Goal: Task Accomplishment & Management: Use online tool/utility

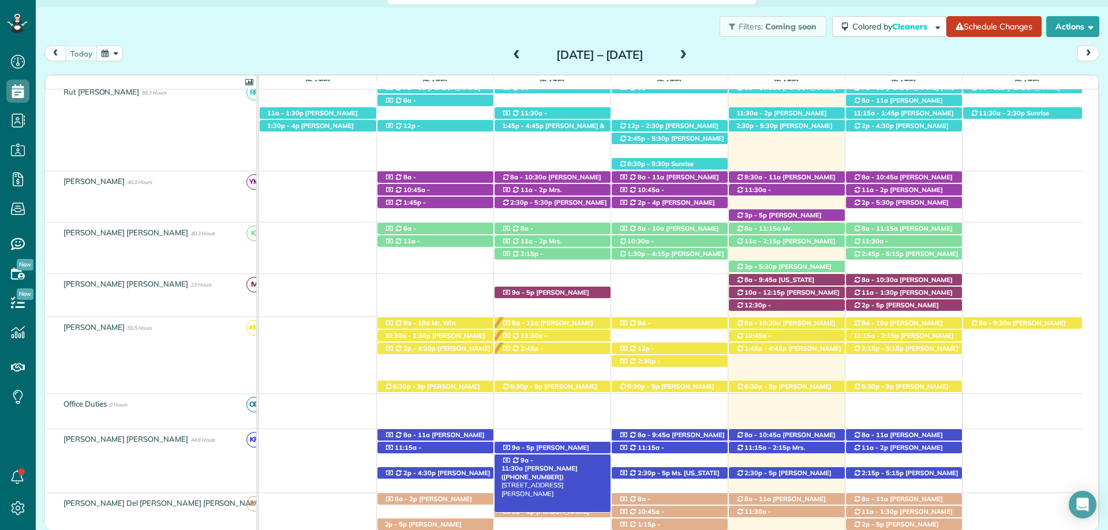
scroll to position [346, 0]
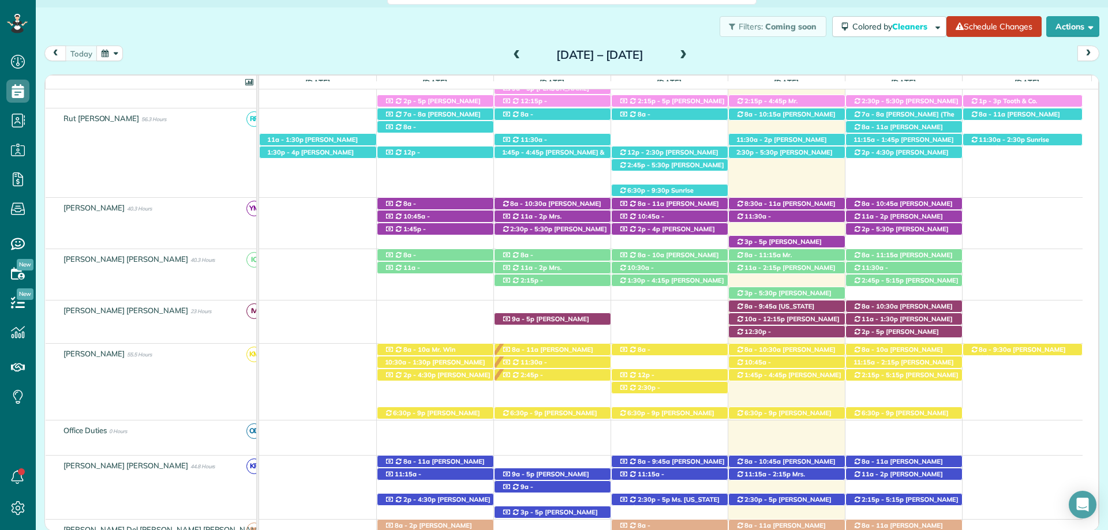
click at [608, 33] on div "Filters: Coming soon Colored by Cleaners Color by Cleaner Color by Team Color b…" at bounding box center [572, 27] width 1072 height 38
click at [455, 14] on div "Filters: Coming soon Colored by Cleaners Color by Cleaner Color by Team Color b…" at bounding box center [572, 27] width 1072 height 38
click at [393, 33] on div "Filters: Coming soon Colored by Cleaners Color by Cleaner Color by Team Color b…" at bounding box center [572, 27] width 1072 height 38
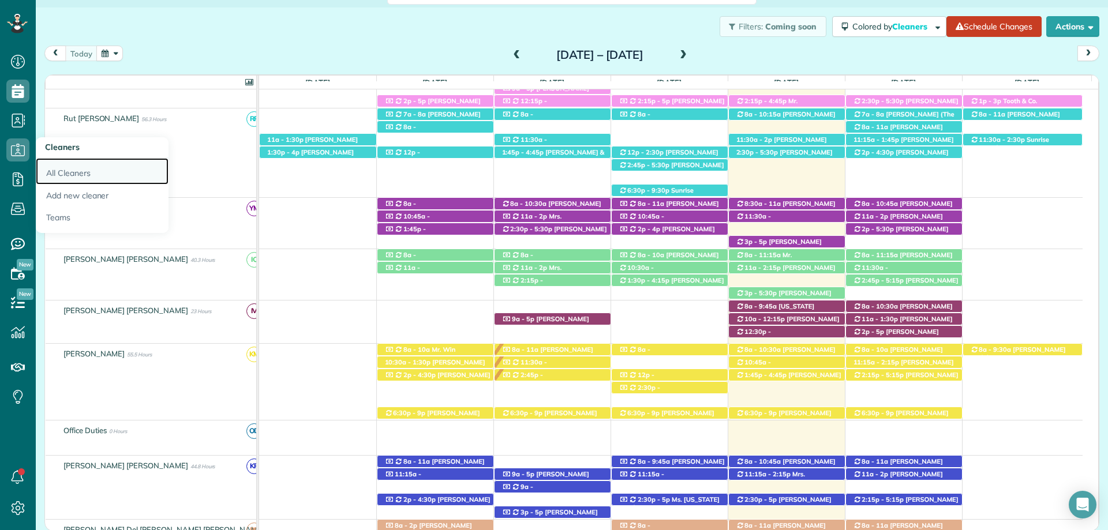
click at [89, 174] on link "All Cleaners" at bounding box center [102, 171] width 133 height 27
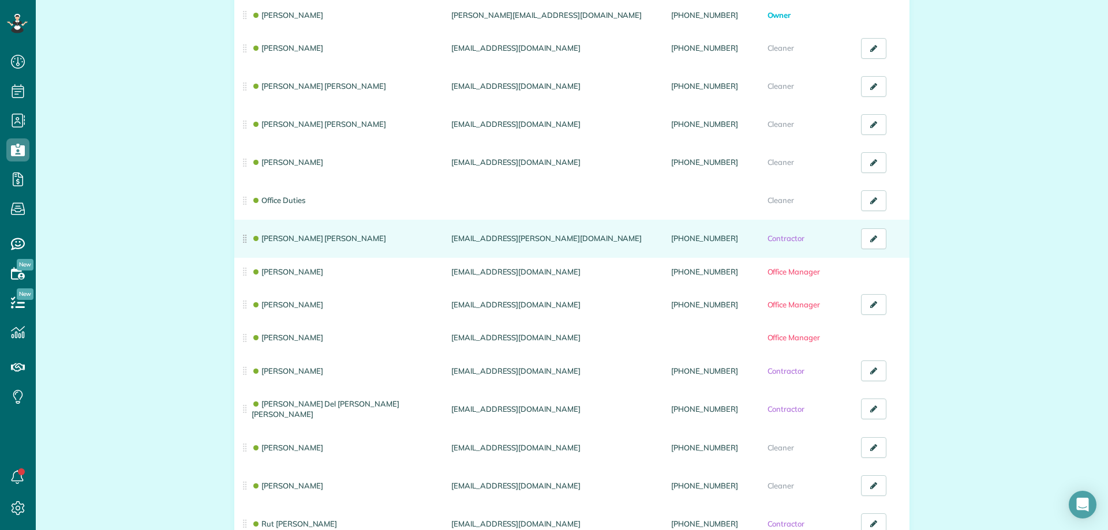
scroll to position [147, 0]
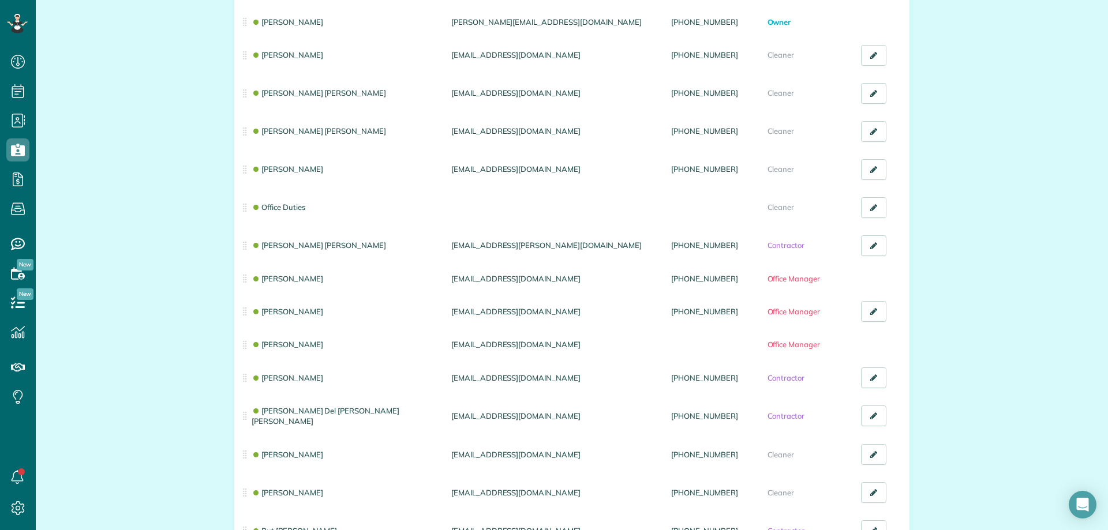
drag, startPoint x: 88, startPoint y: 189, endPoint x: 98, endPoint y: 159, distance: 31.0
click at [88, 189] on div "All Cleaners & Office Managers (15) NEW! Manage your cleaners availability Your…" at bounding box center [572, 262] width 1072 height 768
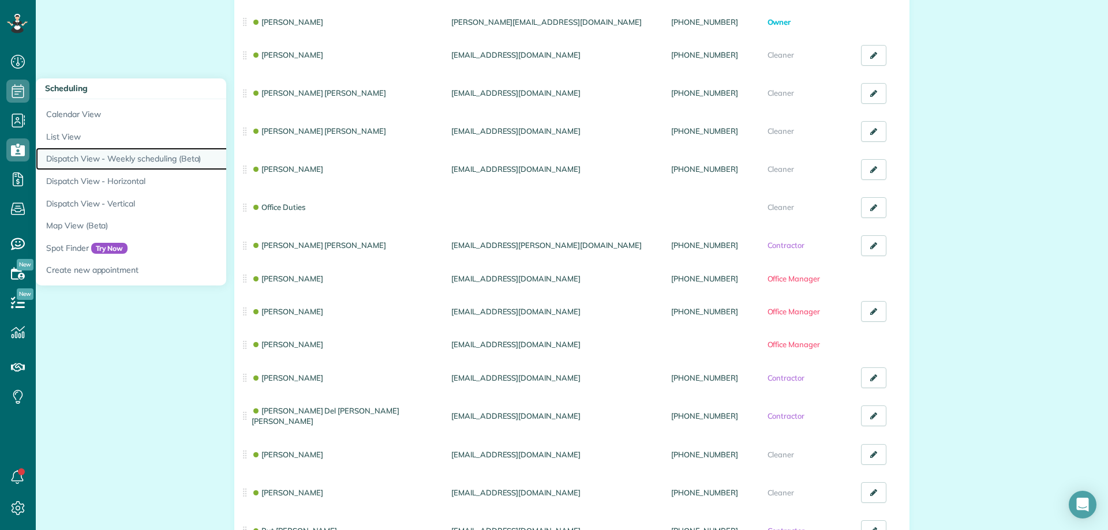
click at [139, 157] on link "Dispatch View - Weekly scheduling (Beta)" at bounding box center [180, 159] width 288 height 23
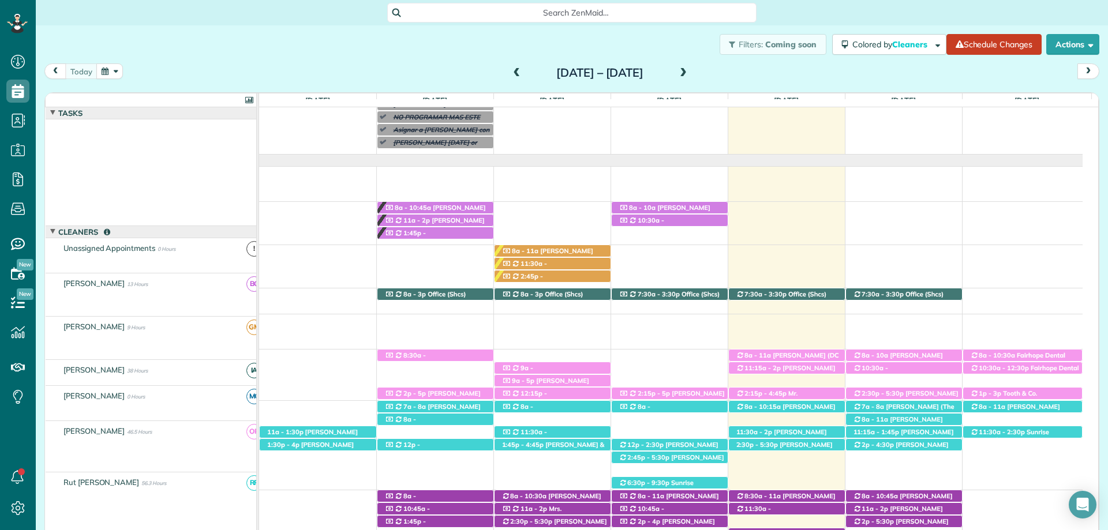
scroll to position [5, 5]
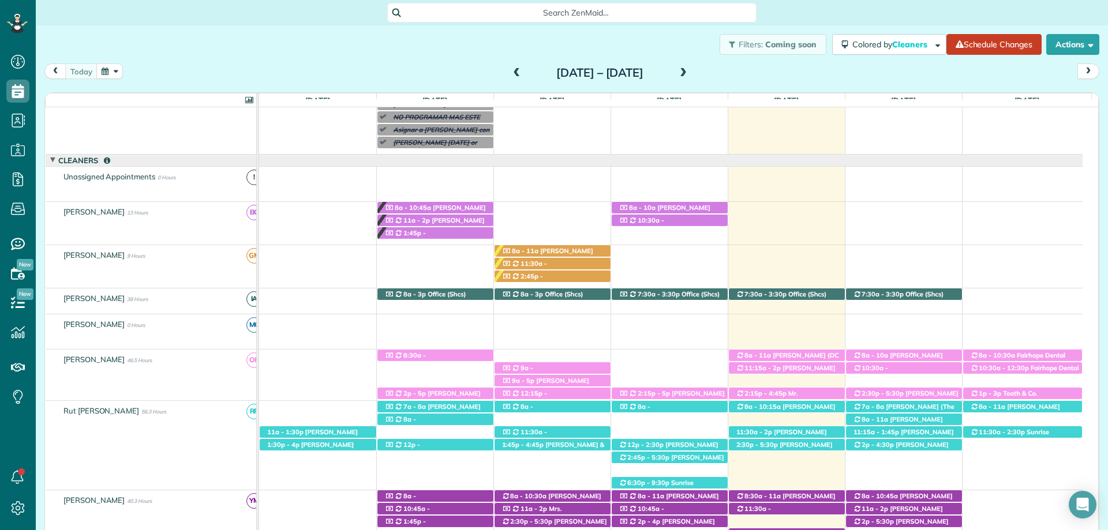
click at [579, 19] on div "Search ZenMaid…" at bounding box center [571, 13] width 369 height 20
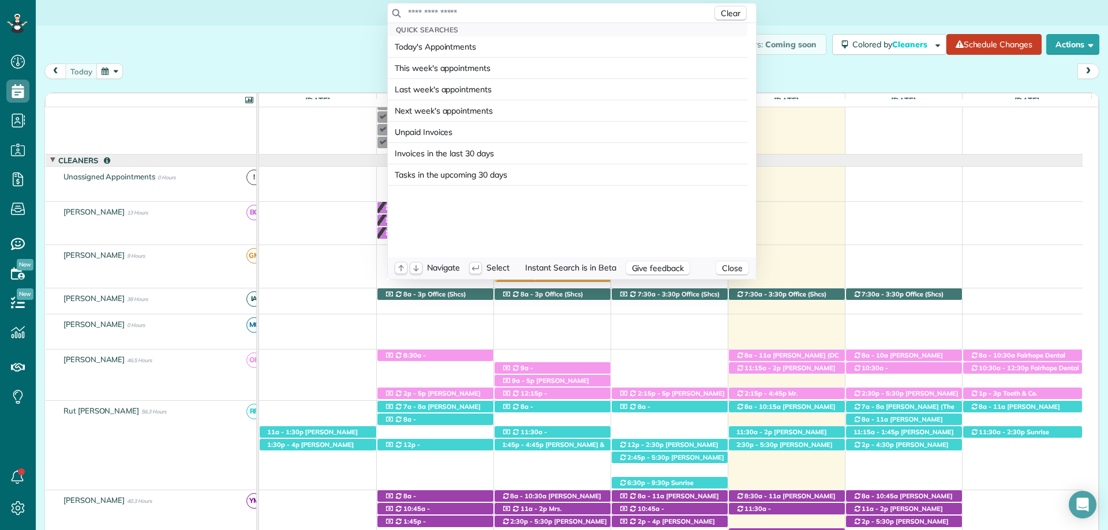
click at [590, 13] on input "text" at bounding box center [559, 13] width 305 height 12
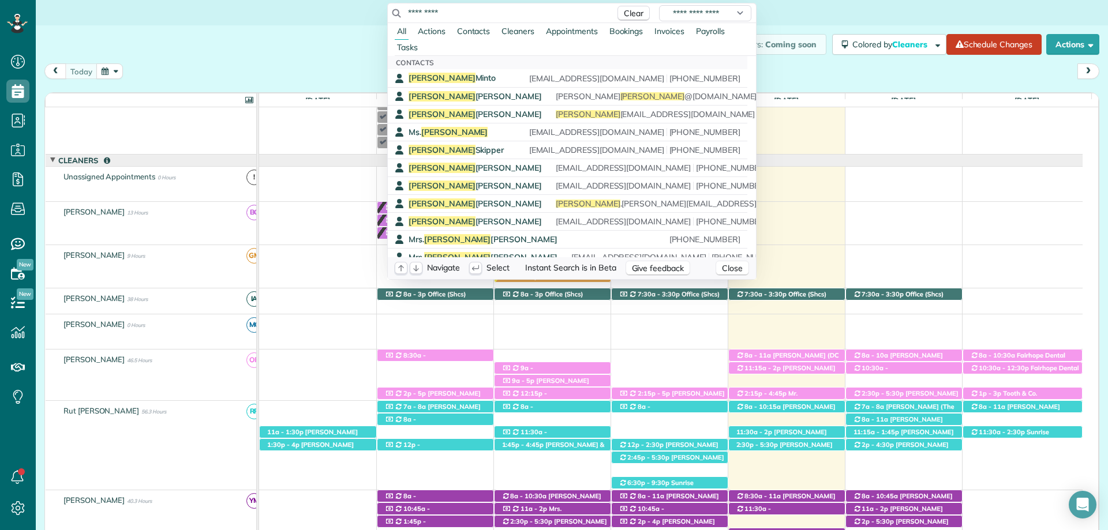
type input "*********"
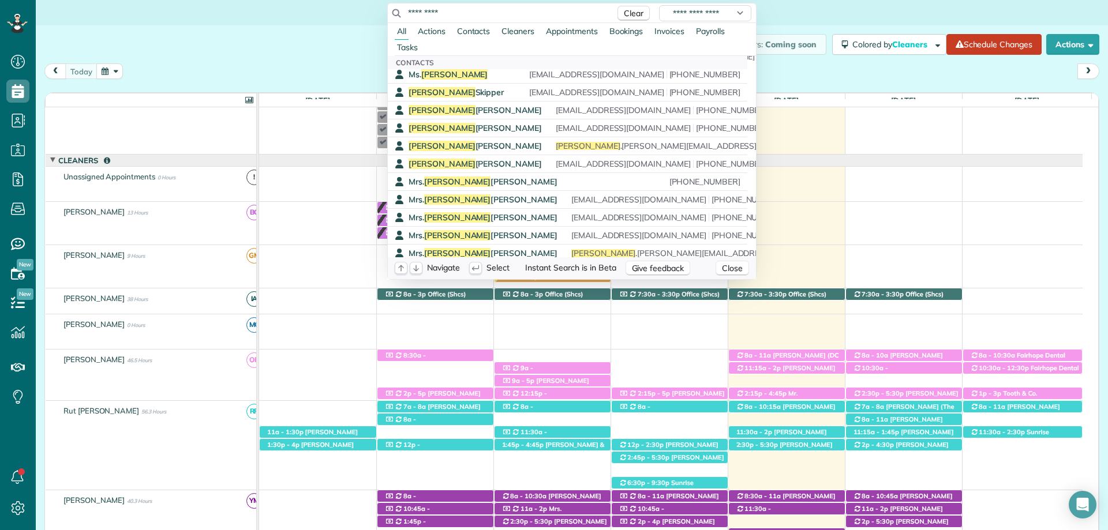
scroll to position [0, 0]
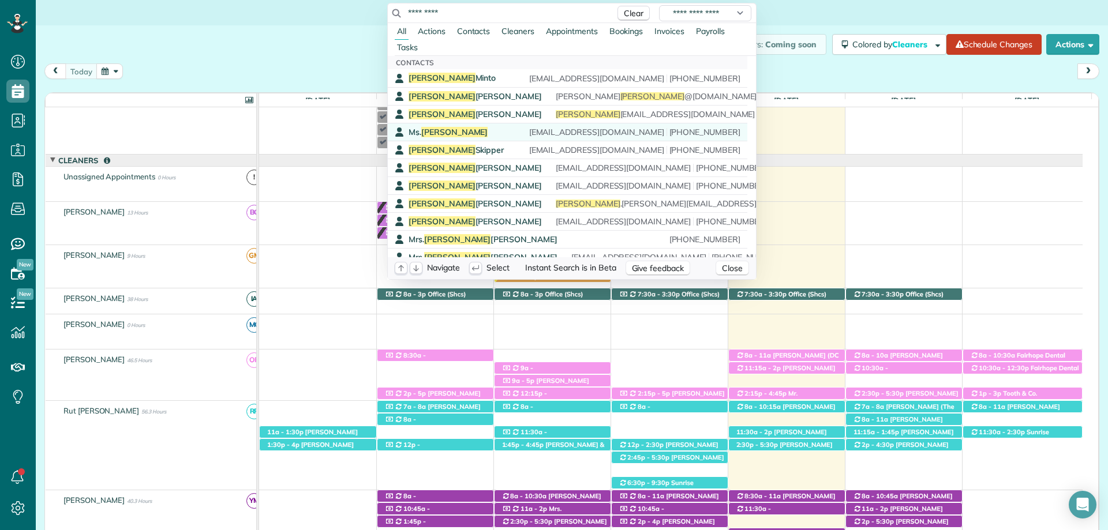
click at [423, 125] on link "Ms. Elizabeth traumamama822@gmail.com (251) 348-2931" at bounding box center [567, 132] width 359 height 18
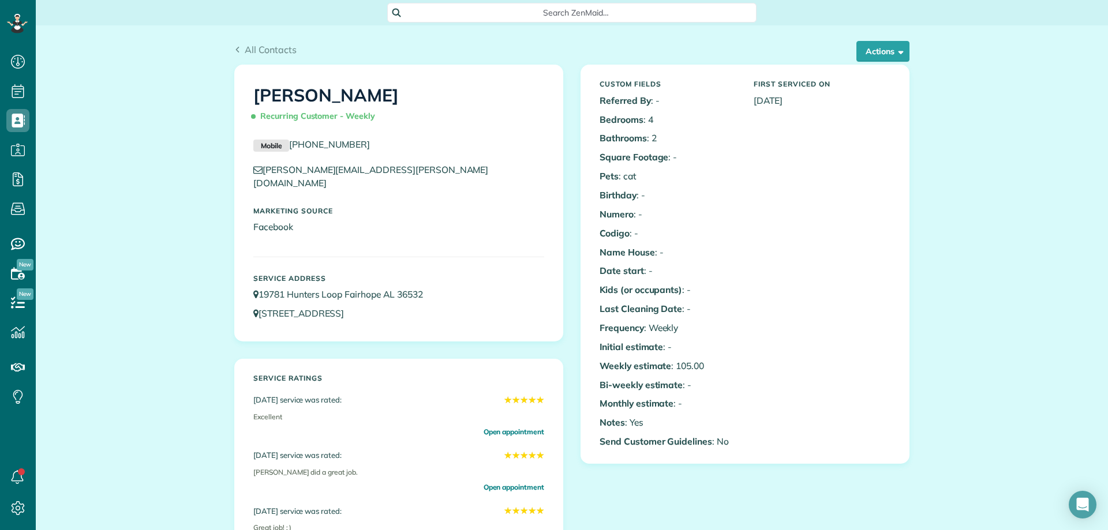
scroll to position [5, 5]
click at [25, 182] on icon at bounding box center [17, 179] width 23 height 23
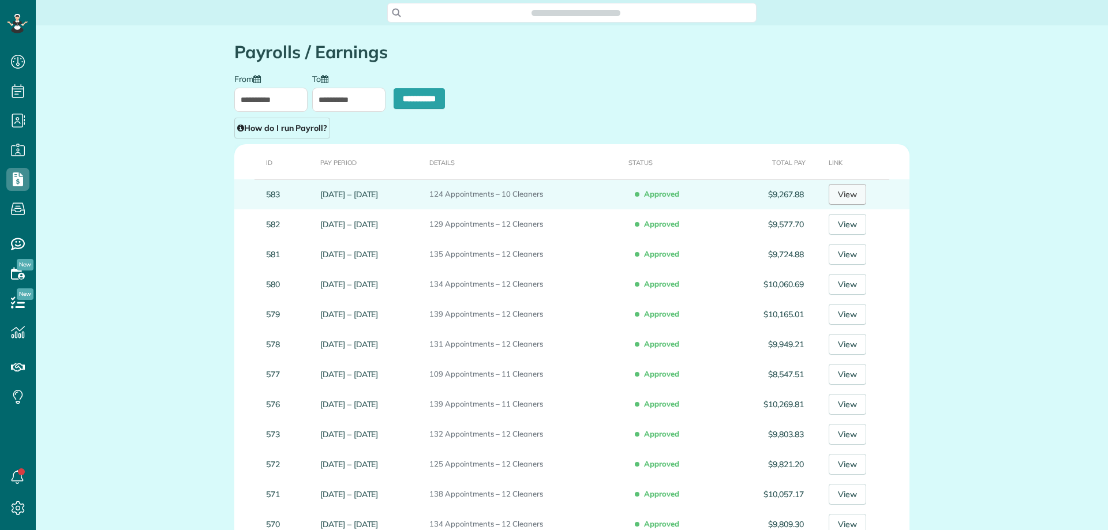
click at [855, 196] on link "View" at bounding box center [848, 194] width 38 height 21
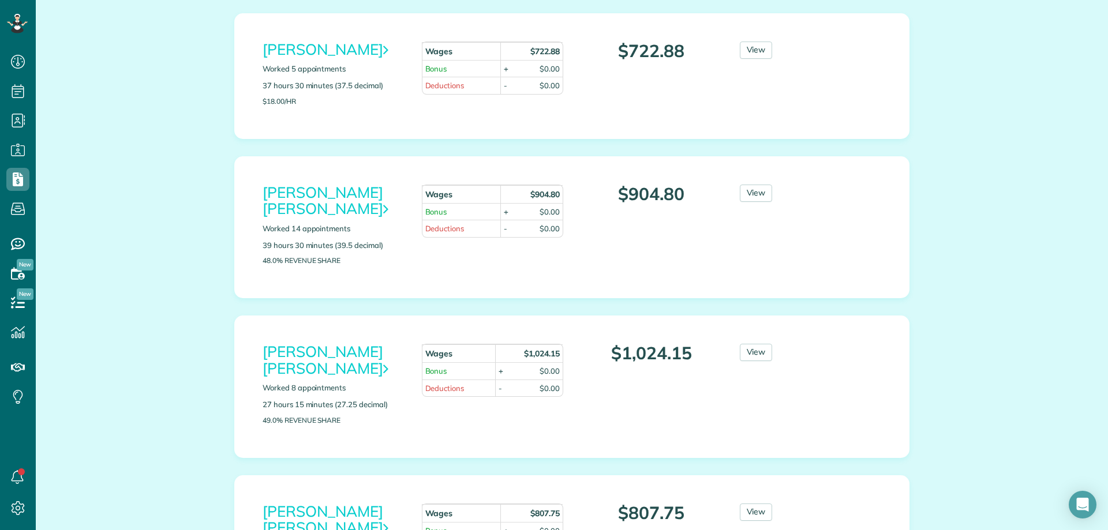
scroll to position [530, 36]
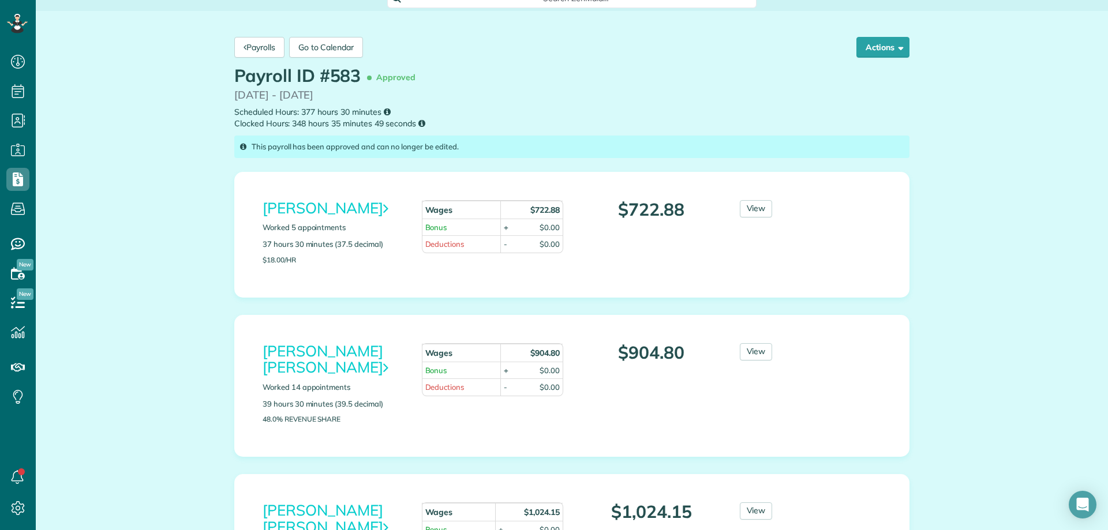
scroll to position [0, 0]
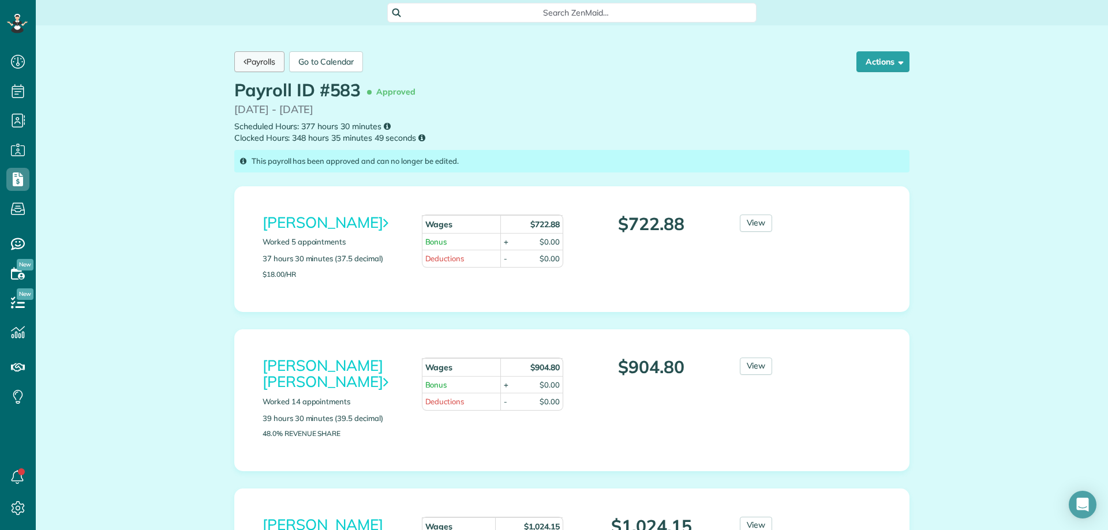
click at [254, 64] on link "Payrolls" at bounding box center [259, 61] width 50 height 21
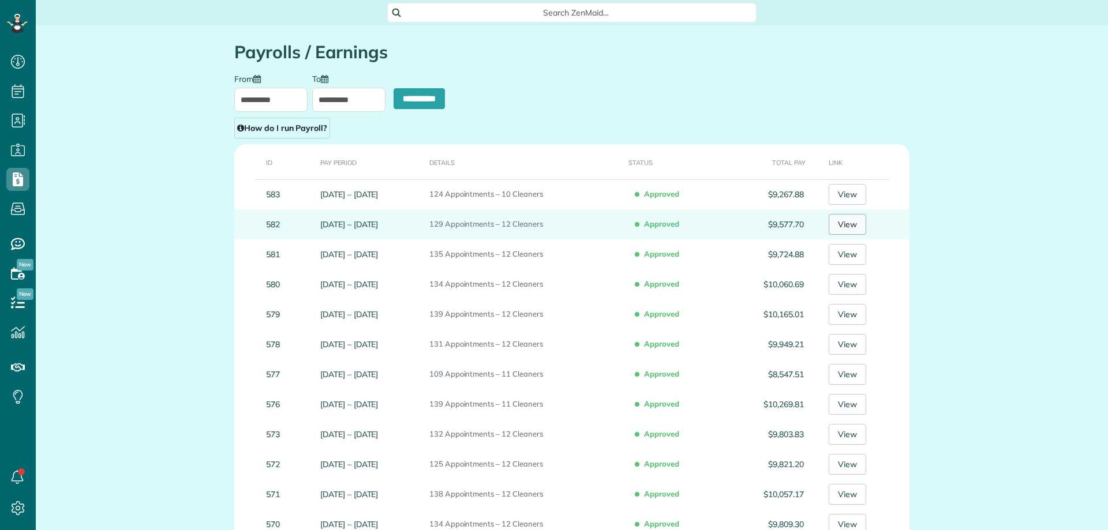
scroll to position [5, 5]
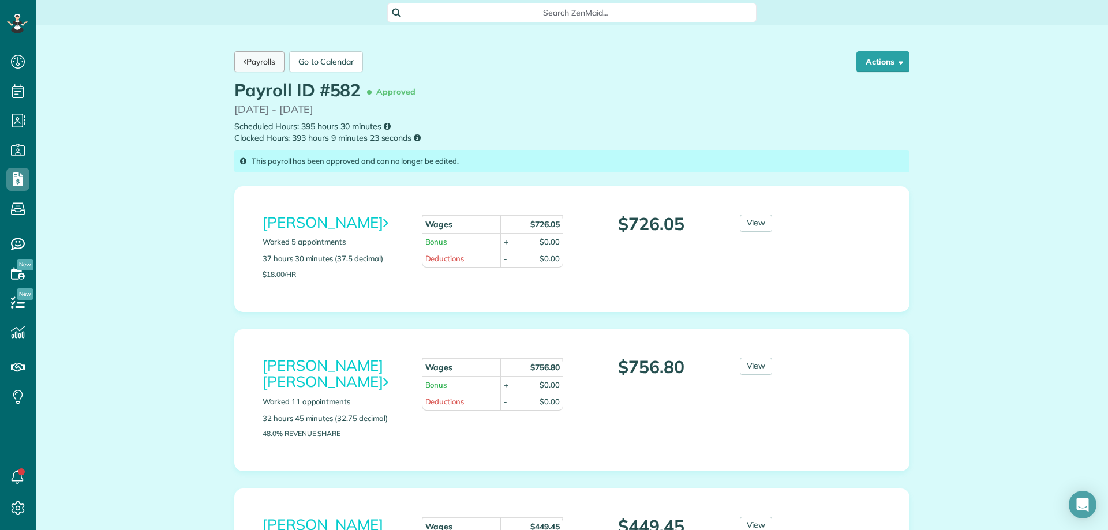
click at [265, 64] on link "Payrolls" at bounding box center [259, 61] width 50 height 21
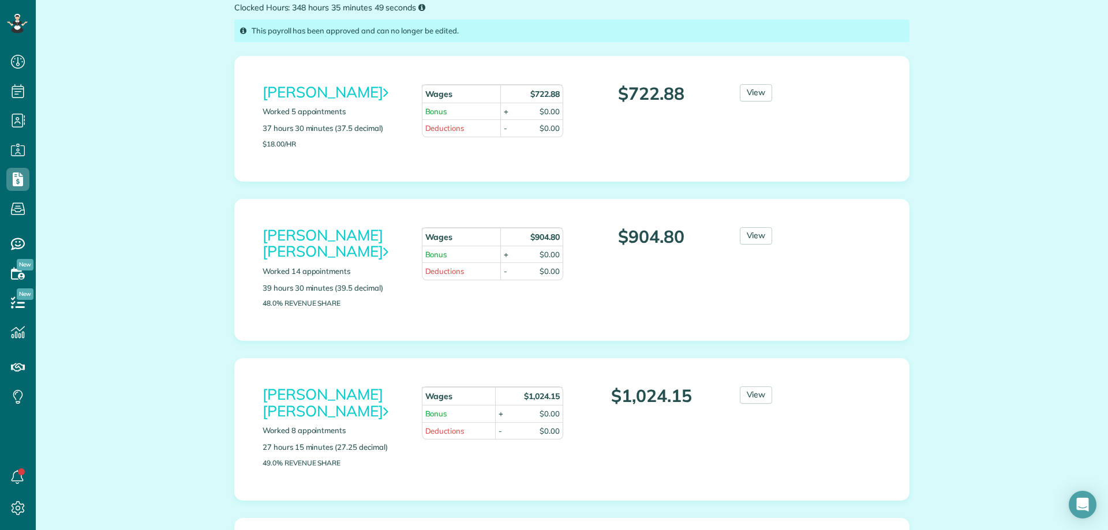
scroll to position [159, 0]
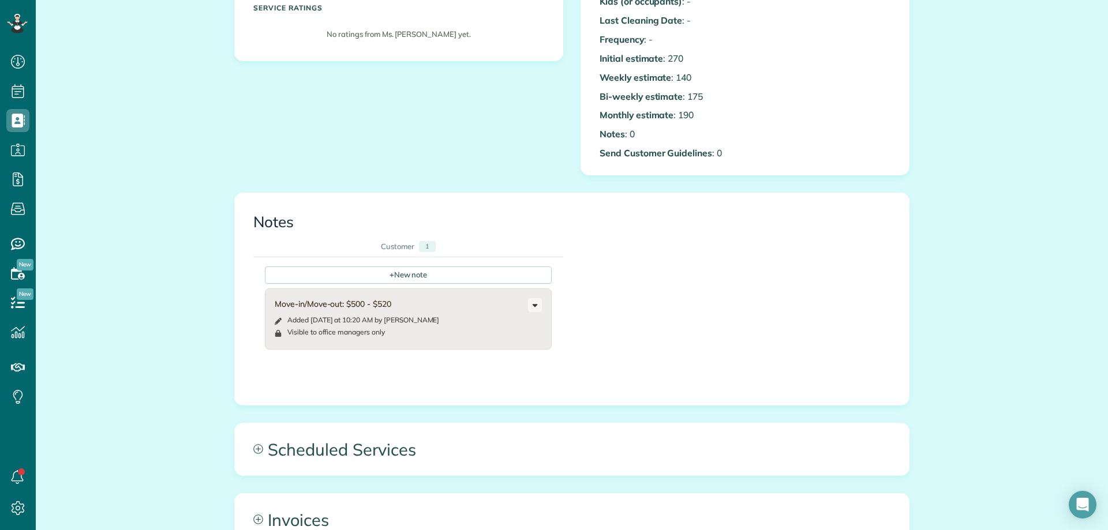
scroll to position [346, 0]
